Goal: Task Accomplishment & Management: Use online tool/utility

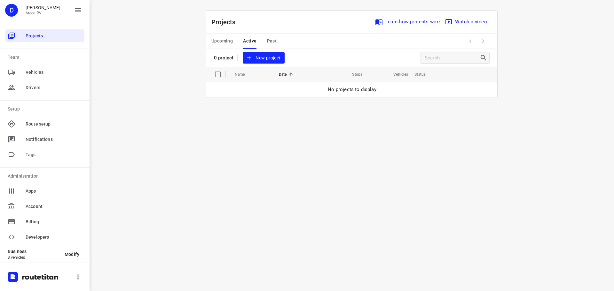
click at [256, 42] on span "Active" at bounding box center [249, 41] width 13 height 8
drag, startPoint x: 190, startPoint y: 56, endPoint x: 223, endPoint y: 44, distance: 35.2
click at [192, 56] on div "i © 2025 Routetitan , © Stadia Maps , © OpenMapTiles © OpenStreetMap contributo…" at bounding box center [352, 145] width 525 height 291
click at [224, 43] on span "Upcoming" at bounding box center [221, 41] width 21 height 8
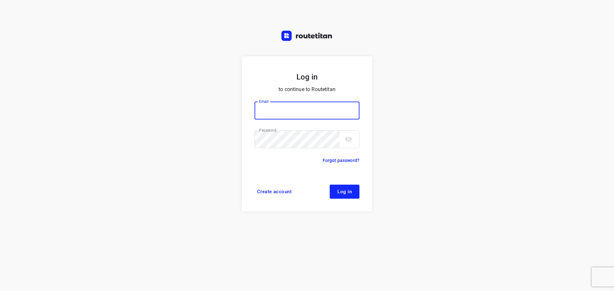
type input "[PERSON_NAME][EMAIL_ADDRESS][DOMAIN_NAME]"
click at [341, 187] on button "Log in" at bounding box center [345, 192] width 30 height 14
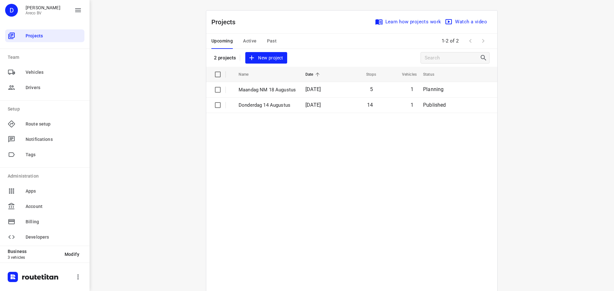
click at [167, 79] on div "i © 2025 Routetitan , © Stadia Maps , © OpenMapTiles © OpenStreetMap contributo…" at bounding box center [352, 145] width 525 height 291
click at [179, 114] on div "i © 2025 Routetitan , © Stadia Maps , © OpenMapTiles © OpenStreetMap contributo…" at bounding box center [352, 145] width 525 height 291
click at [247, 40] on span "Active" at bounding box center [249, 41] width 13 height 8
click at [225, 39] on span "Upcoming" at bounding box center [221, 41] width 21 height 8
